Goal: Task Accomplishment & Management: Complete application form

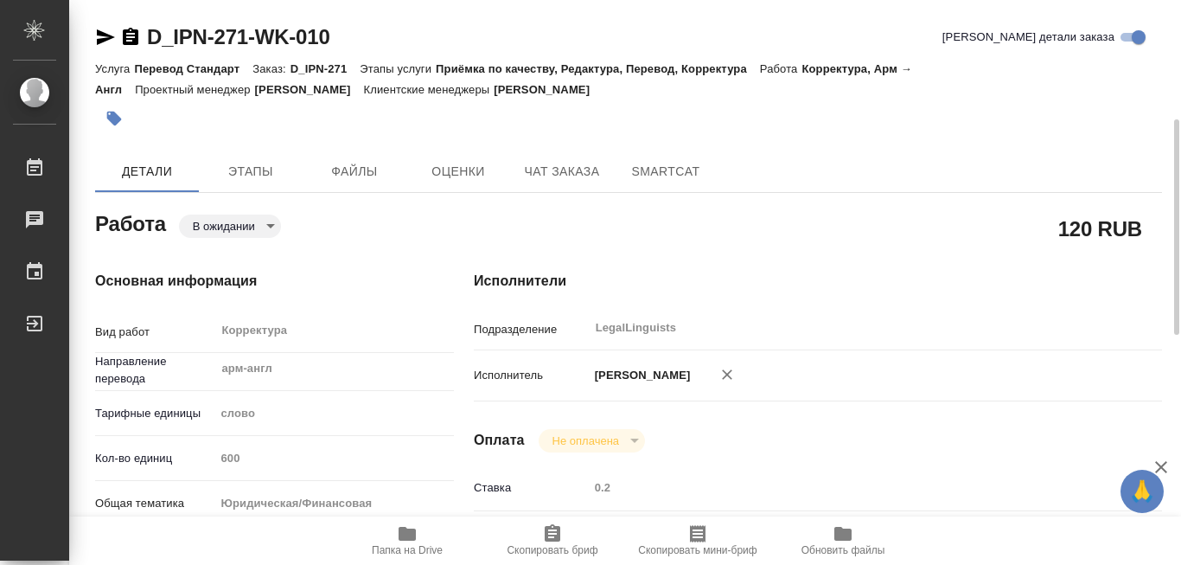
scroll to position [86, 0]
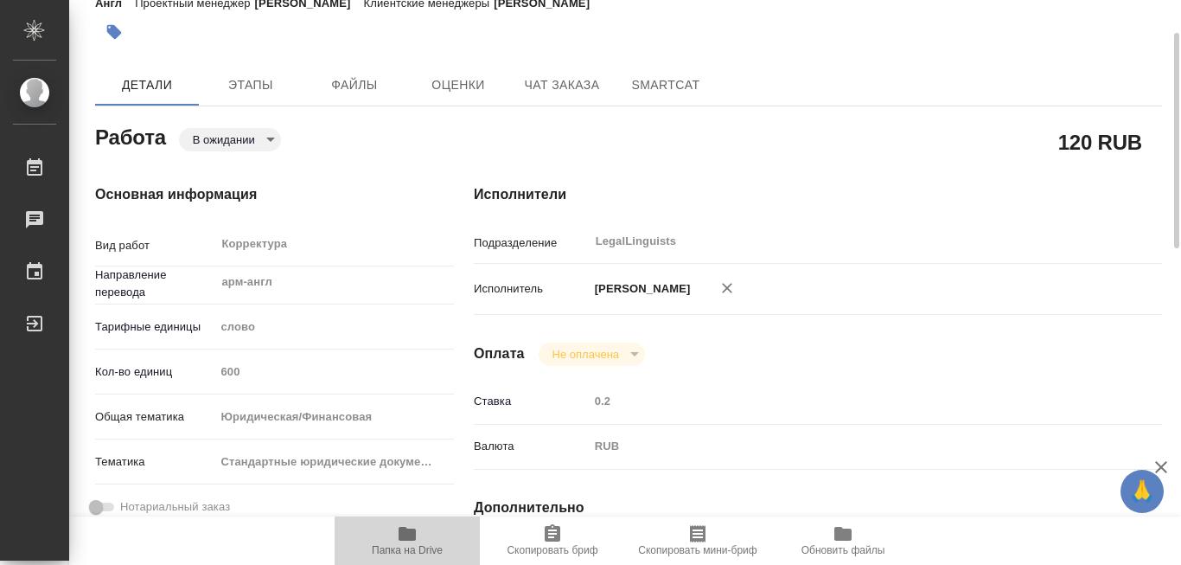
click at [404, 534] on icon "button" at bounding box center [407, 534] width 17 height 14
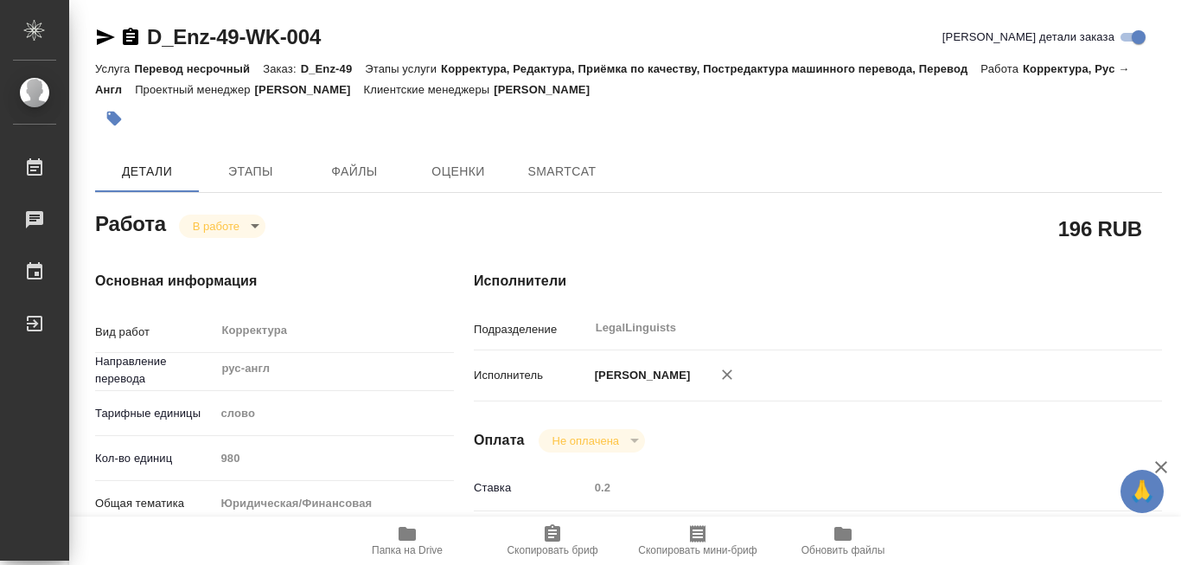
type textarea "x"
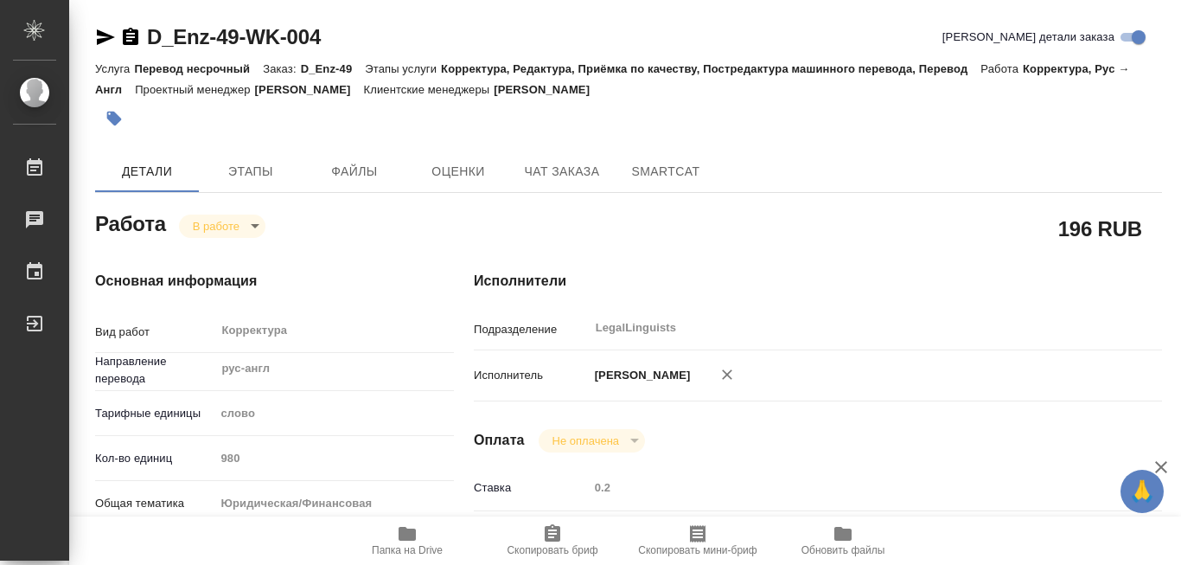
type textarea "x"
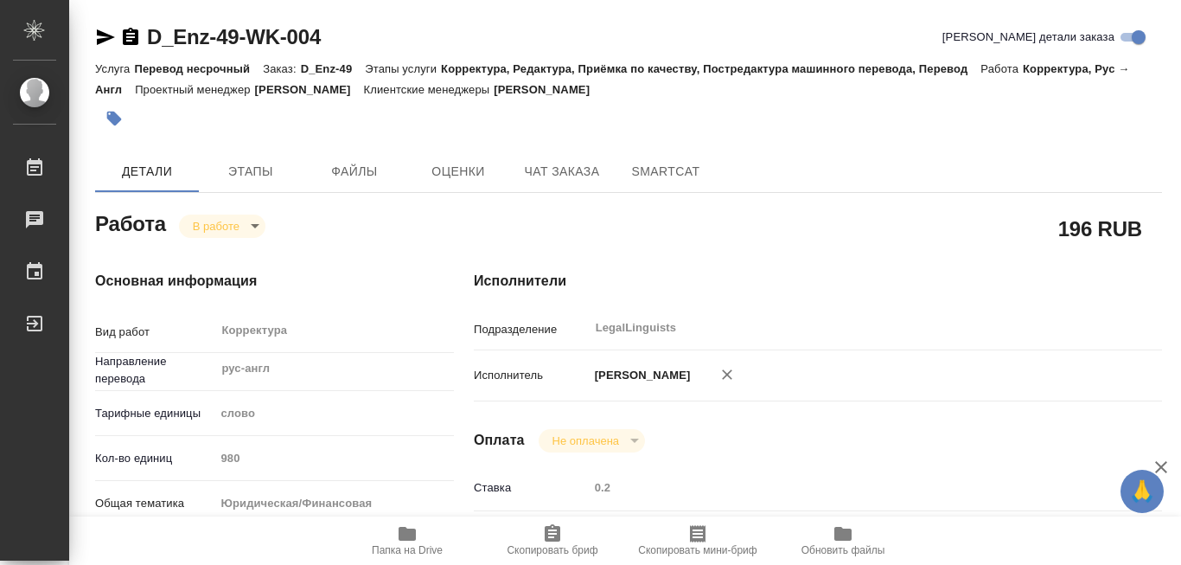
type textarea "x"
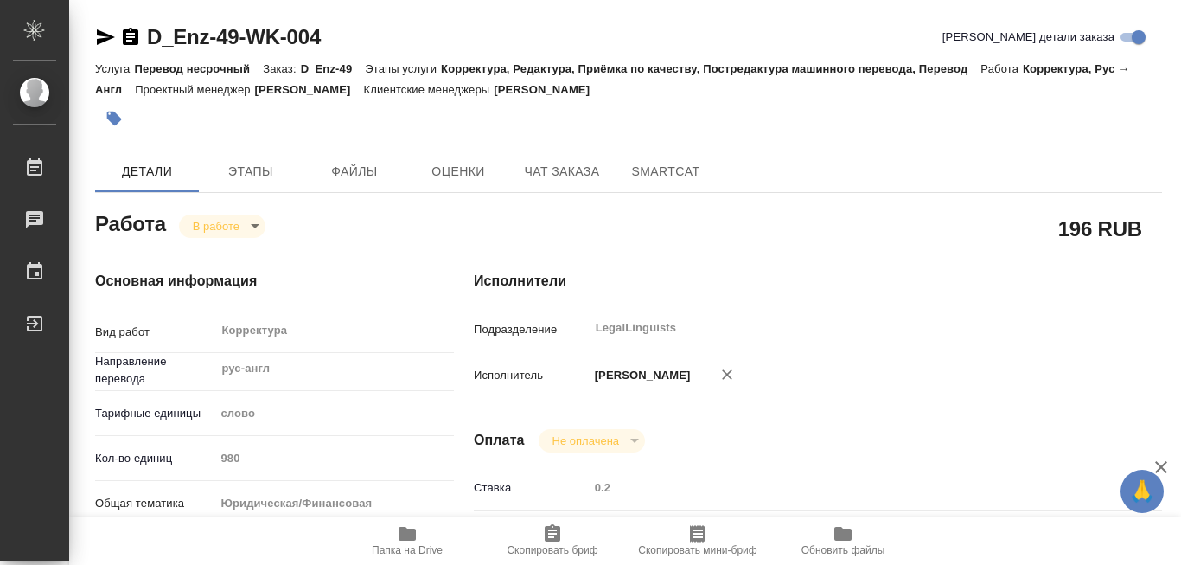
type textarea "x"
